Goal: Transaction & Acquisition: Book appointment/travel/reservation

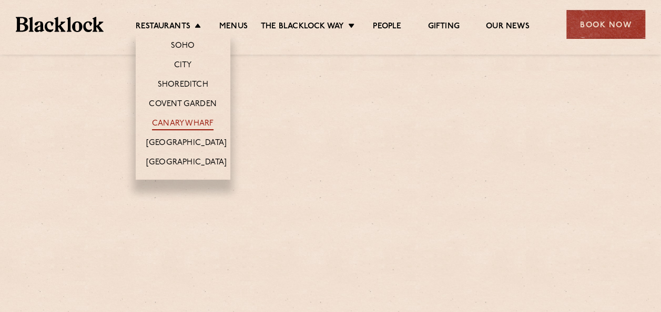
click at [174, 123] on link "Canary Wharf" at bounding box center [183, 125] width 62 height 12
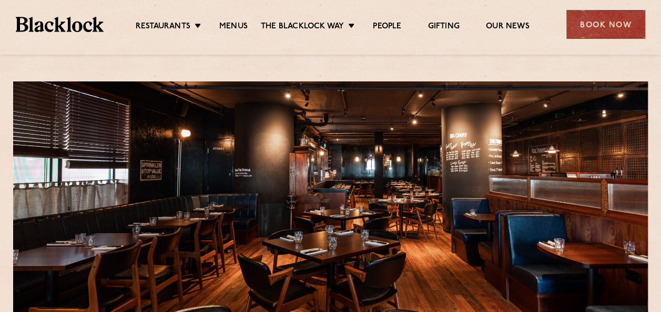
click at [594, 25] on div "Book Now" at bounding box center [606, 24] width 79 height 29
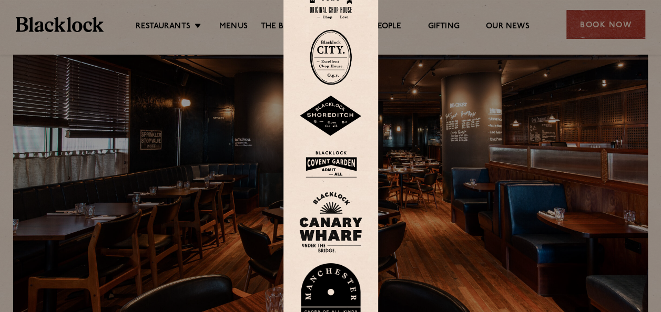
scroll to position [53, 0]
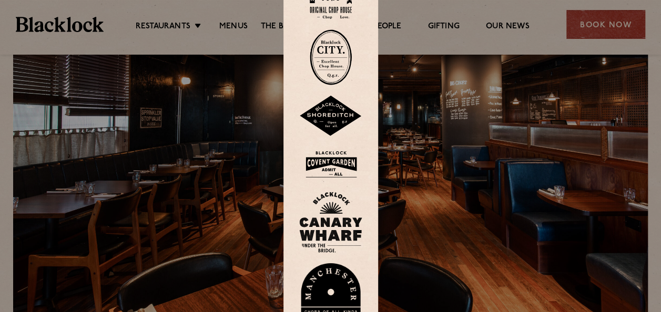
click at [336, 220] on img at bounding box center [330, 222] width 63 height 61
